Goal: Information Seeking & Learning: Learn about a topic

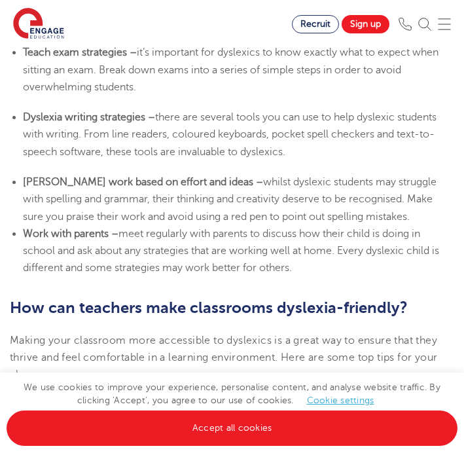
scroll to position [2853, 0]
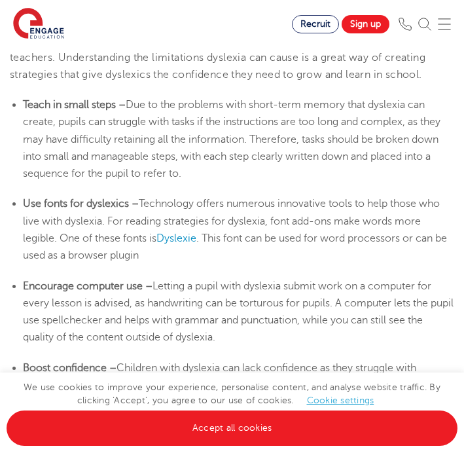
scroll to position [2340, 0]
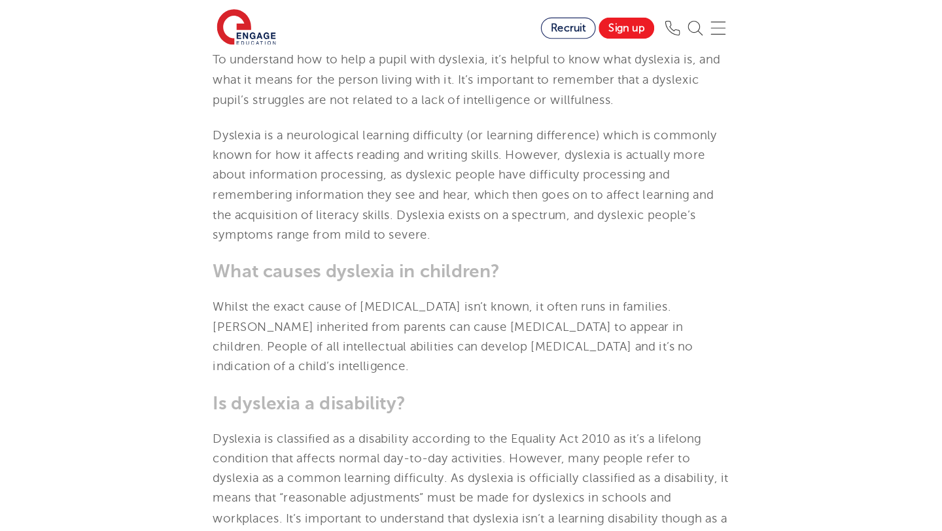
scroll to position [489, 0]
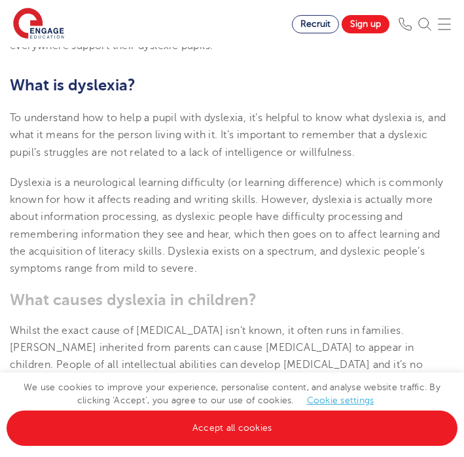
click at [326, 245] on p "Dyslexia is a neurological learning difficulty (or learning difference) which i…" at bounding box center [232, 225] width 444 height 103
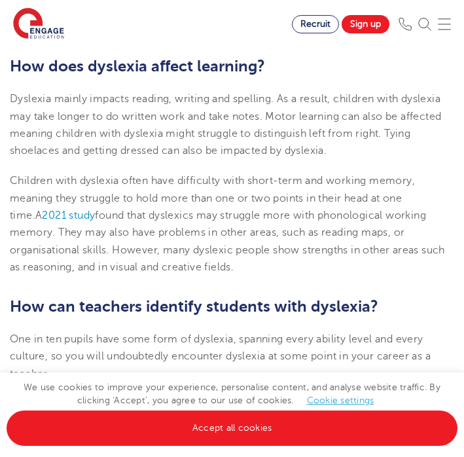
scroll to position [990, 0]
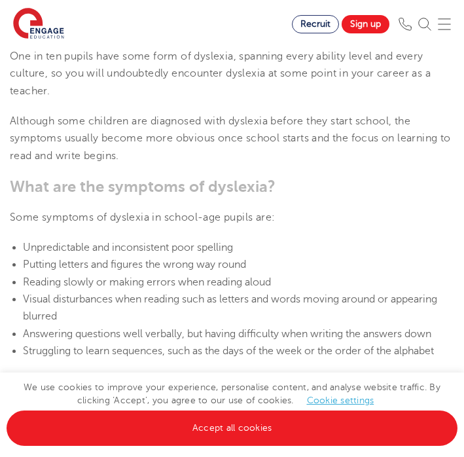
scroll to position [1276, 0]
